Goal: Check status: Check status

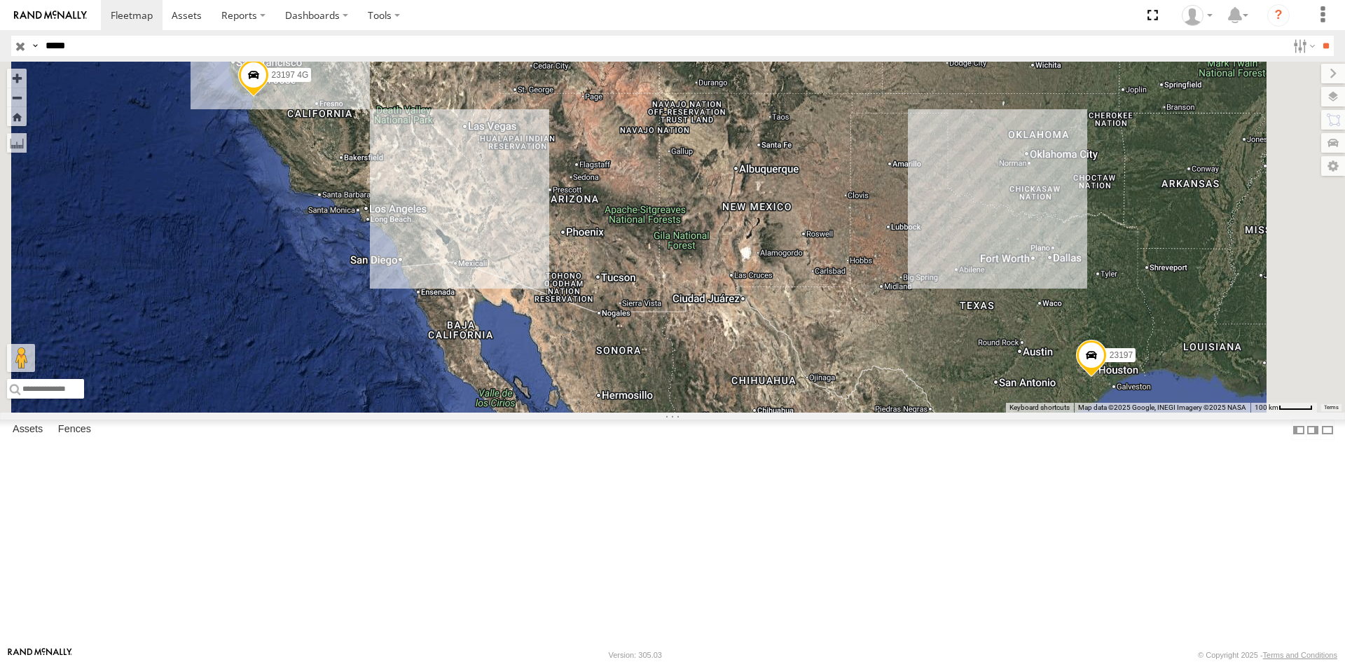
drag, startPoint x: 98, startPoint y: 46, endPoint x: -42, endPoint y: 16, distance: 143.2
click at [0, 16] on html at bounding box center [672, 331] width 1345 height 662
type input "*****"
click at [1318, 36] on input "**" at bounding box center [1326, 46] width 16 height 20
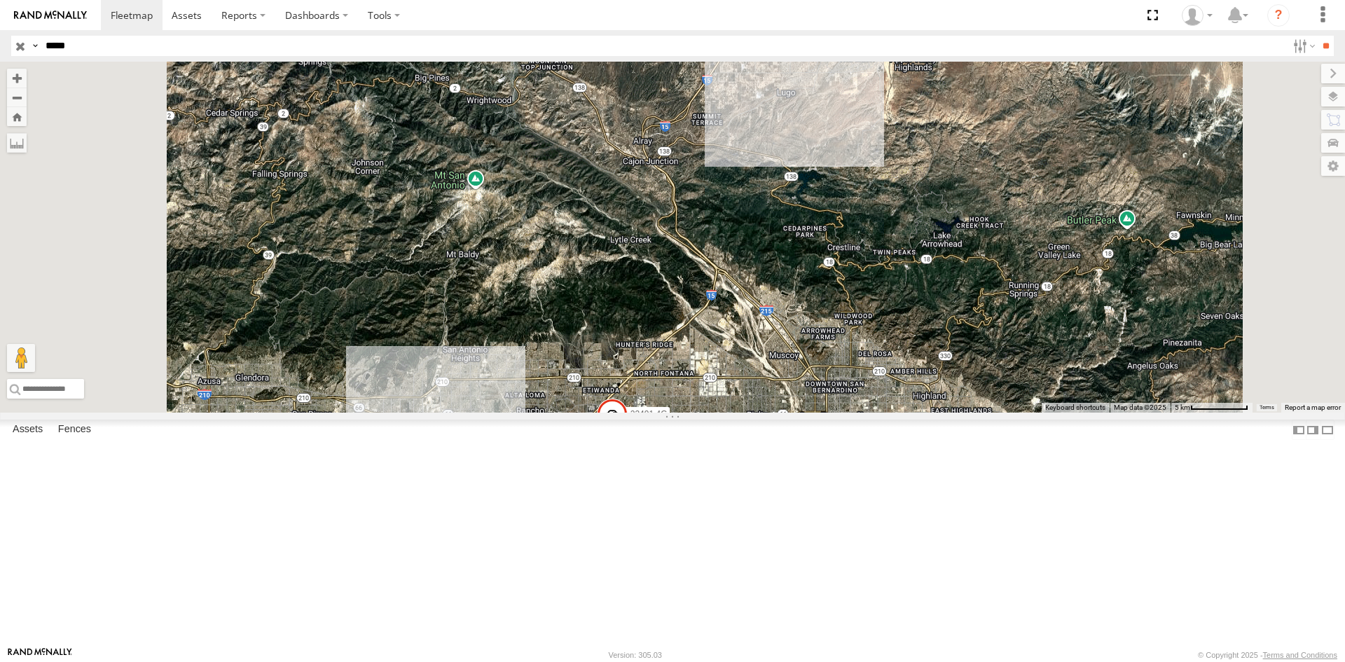
click at [0, 0] on div "All Assets" at bounding box center [0, 0] width 0 height 0
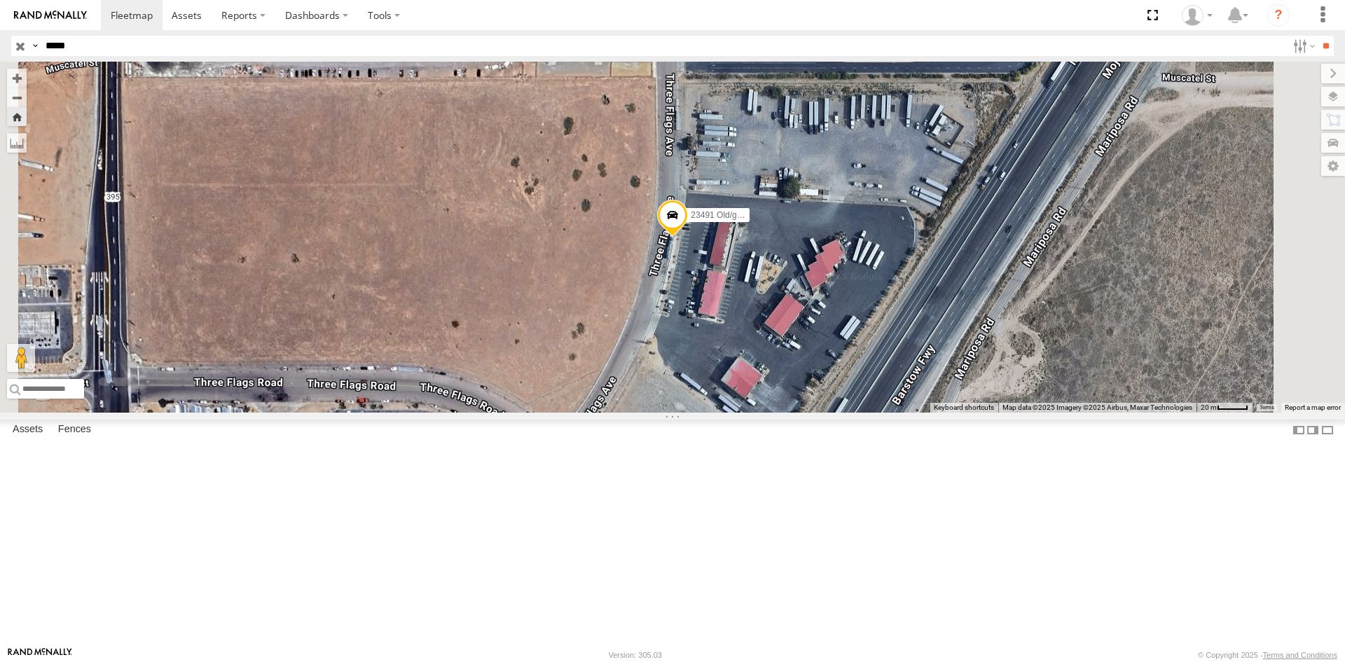
click at [688, 237] on span at bounding box center [672, 218] width 31 height 38
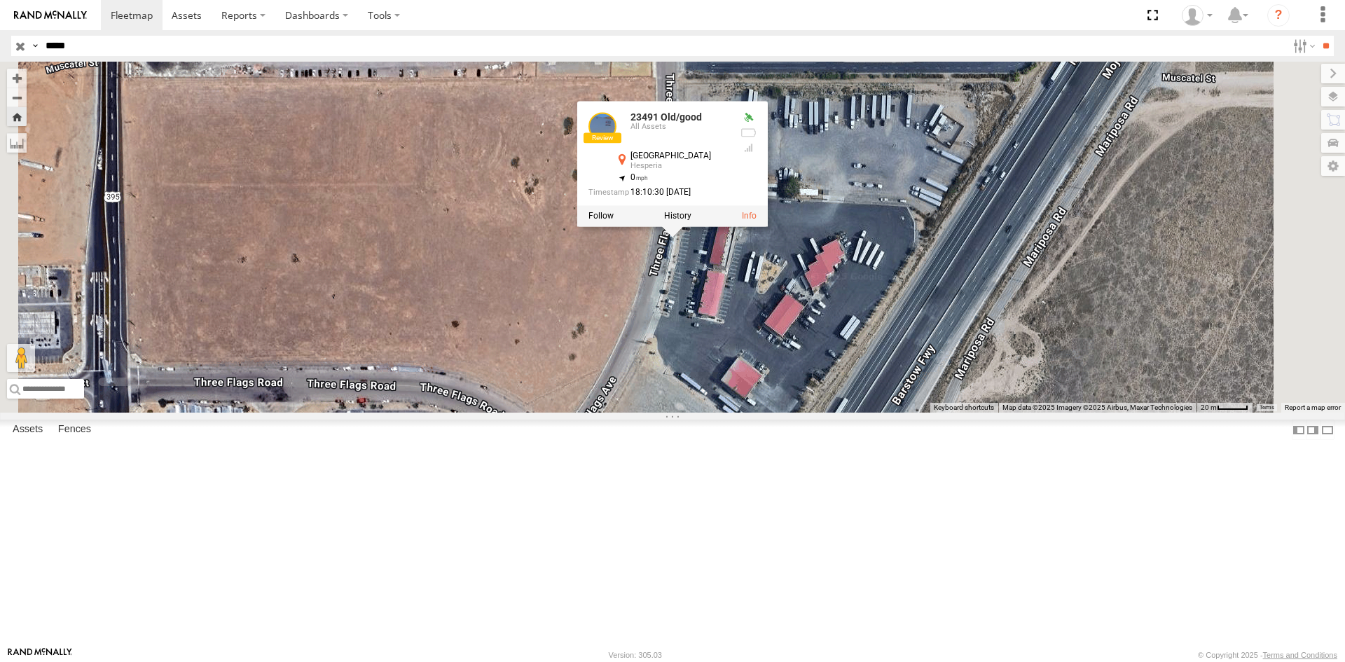
click at [789, 376] on div "23491 Old/good 23491 Old/good All Assets [GEOGRAPHIC_DATA] , -117.39489 0 18:10…" at bounding box center [672, 237] width 1345 height 351
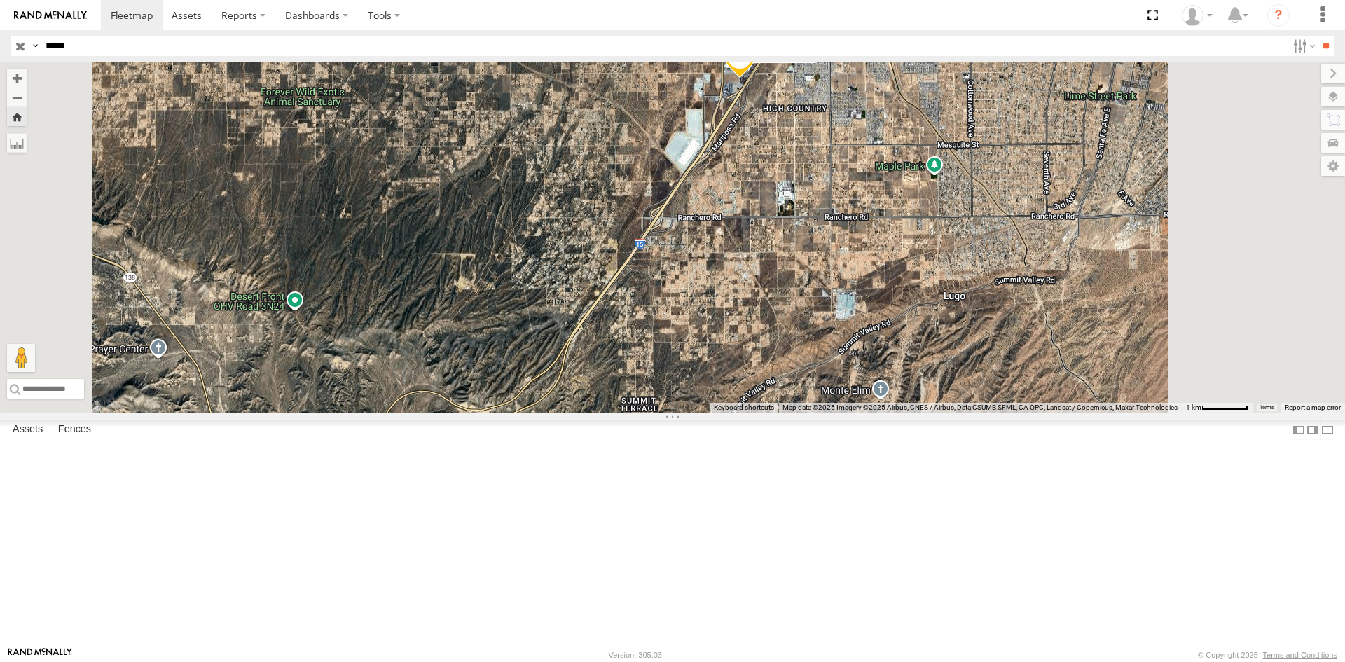
drag, startPoint x: 876, startPoint y: 291, endPoint x: 771, endPoint y: 407, distance: 156.8
click at [771, 413] on div "23491 Old/good" at bounding box center [672, 237] width 1345 height 351
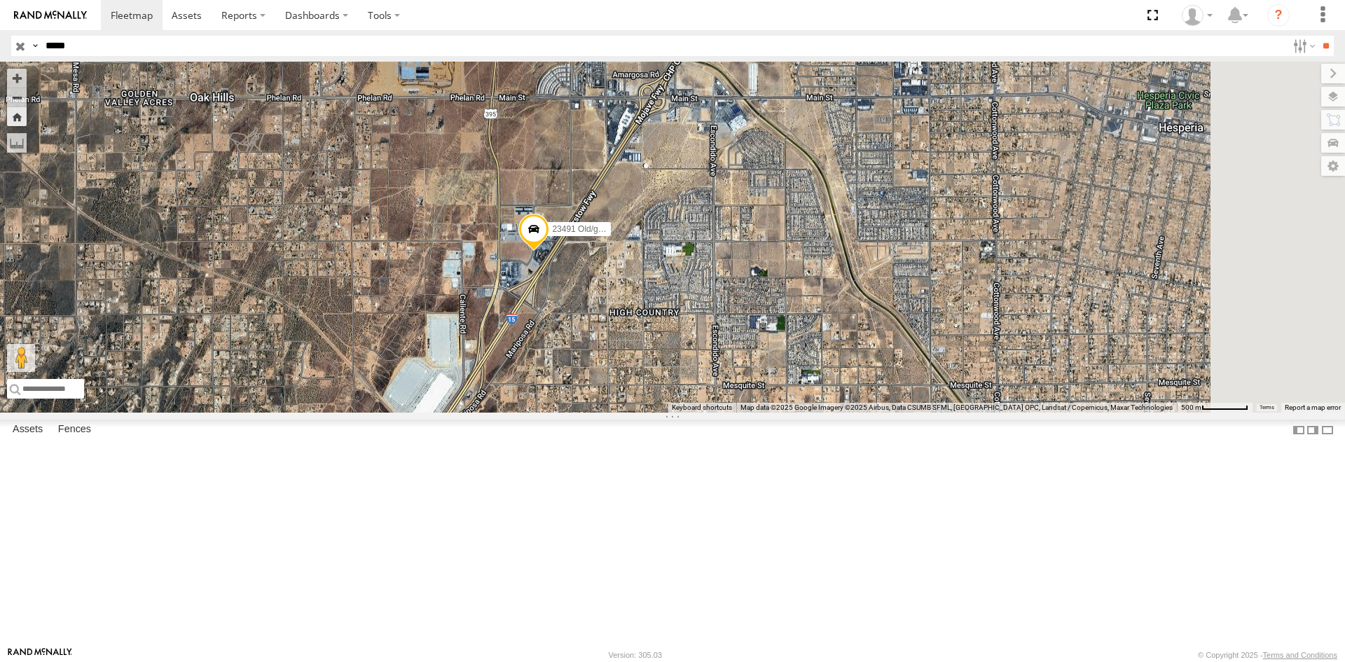
drag, startPoint x: 792, startPoint y: 325, endPoint x: 691, endPoint y: 427, distance: 143.7
click at [691, 413] on div "23491 Old/good" at bounding box center [672, 237] width 1345 height 351
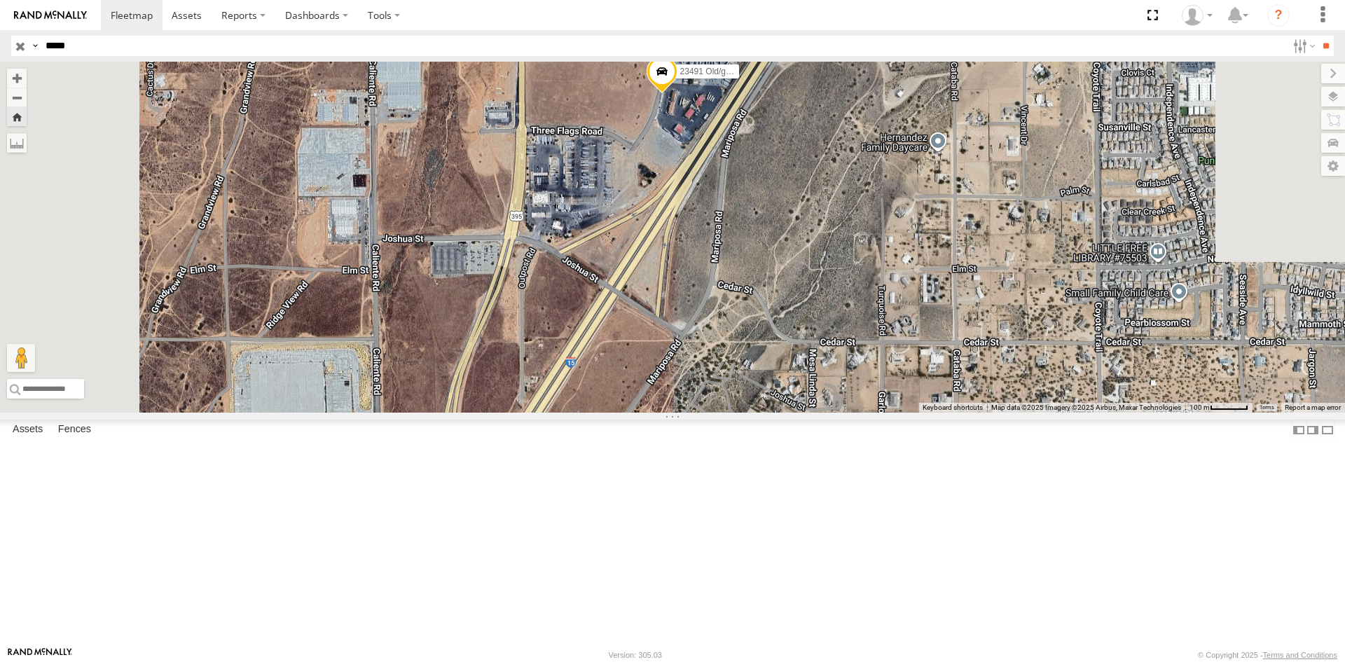
drag, startPoint x: 603, startPoint y: 360, endPoint x: 915, endPoint y: 560, distance: 370.2
click at [957, 661] on body at bounding box center [672, 331] width 1345 height 662
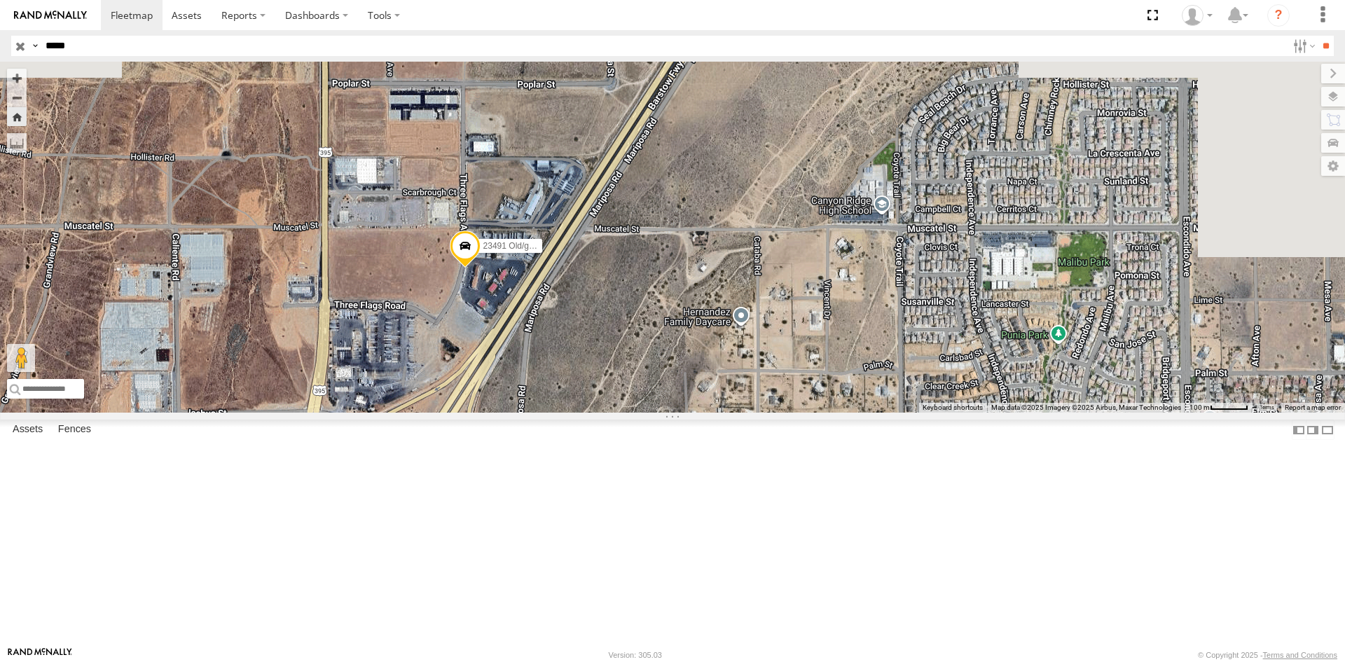
drag, startPoint x: 821, startPoint y: 316, endPoint x: 654, endPoint y: 548, distance: 285.6
click at [650, 413] on div "23491 Old/good" at bounding box center [672, 237] width 1345 height 351
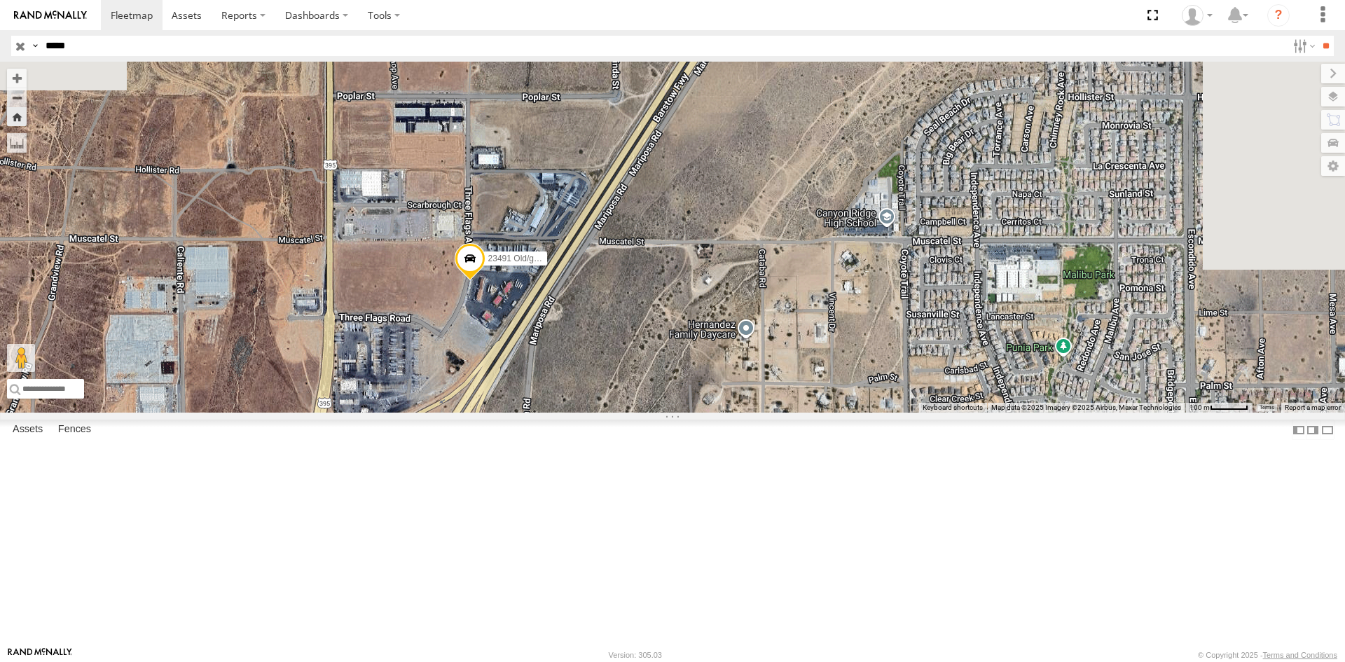
click at [486, 281] on span at bounding box center [470, 262] width 31 height 38
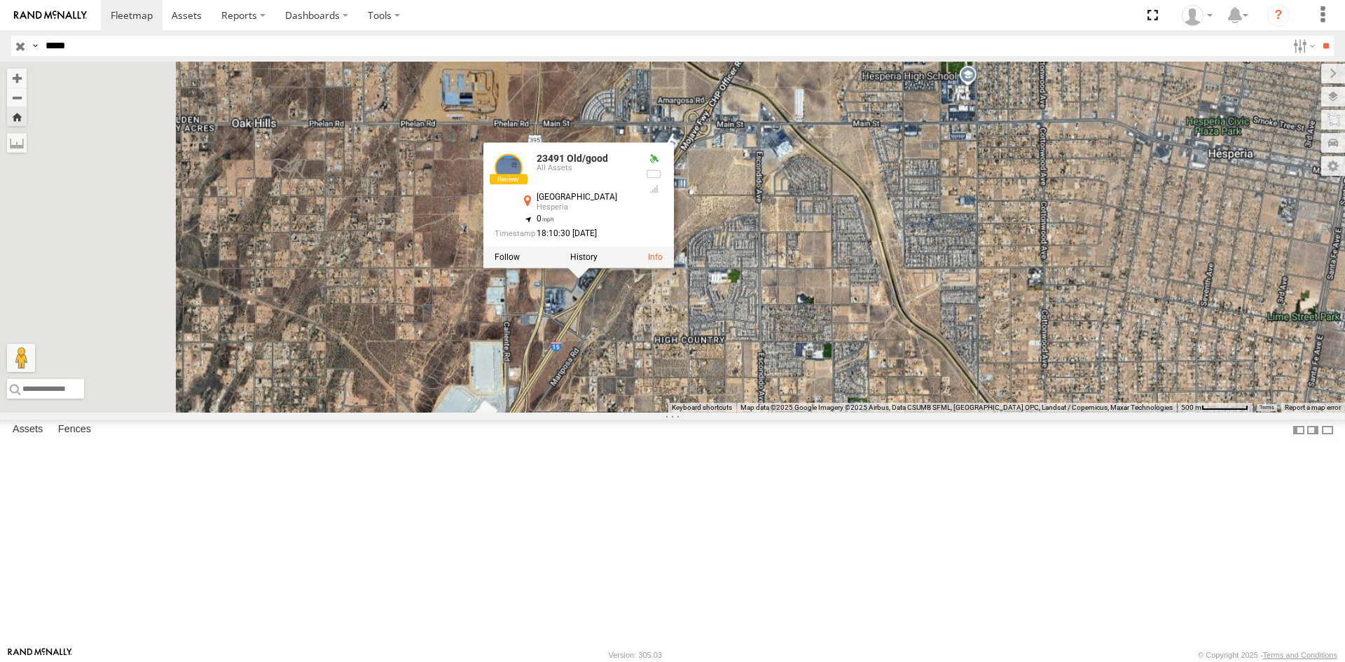
drag, startPoint x: 628, startPoint y: 505, endPoint x: 750, endPoint y: 542, distance: 127.4
click at [769, 413] on div "23491 Old/good 23491 Old/good All Assets [GEOGRAPHIC_DATA] , -117.39489 0 18:10…" at bounding box center [672, 237] width 1345 height 351
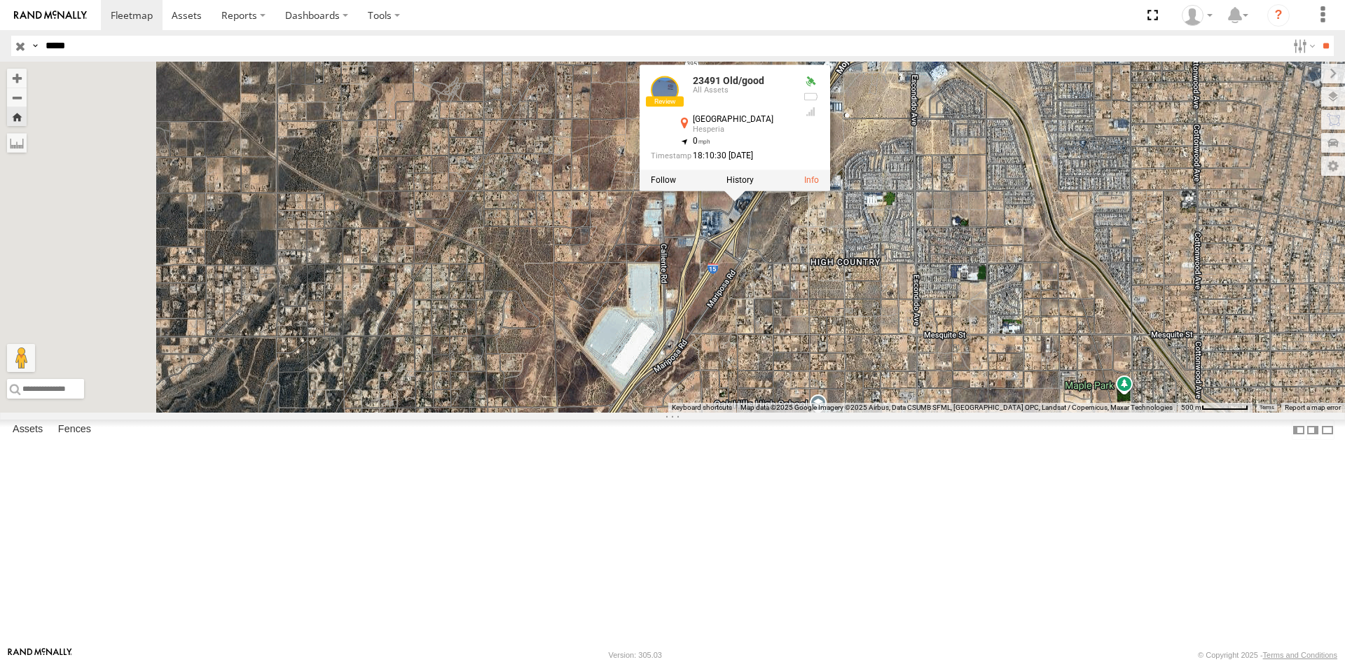
click at [420, 247] on div "23491 Old/good 23491 Old/good All Assets [GEOGRAPHIC_DATA] , -117.39489 0 18:10…" at bounding box center [672, 237] width 1345 height 351
